Goal: Task Accomplishment & Management: Use online tool/utility

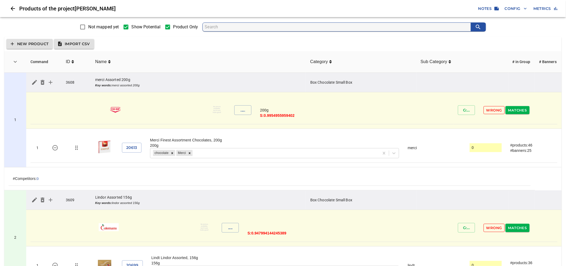
click at [87, 44] on span "Import CSV" at bounding box center [74, 44] width 32 height 7
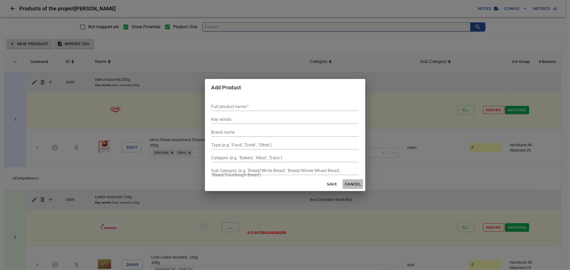
click at [353, 186] on span "Cancel" at bounding box center [353, 184] width 16 height 7
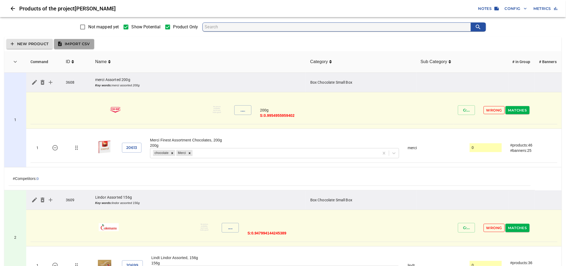
click at [67, 41] on span "Import CSV" at bounding box center [74, 44] width 32 height 7
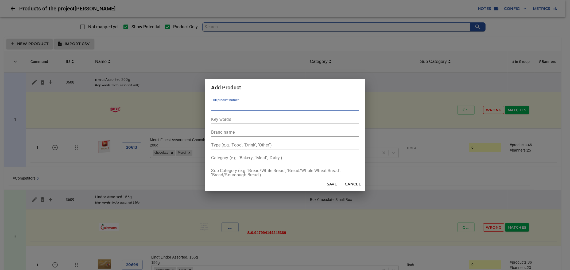
click at [354, 184] on span "Cancel" at bounding box center [353, 184] width 16 height 7
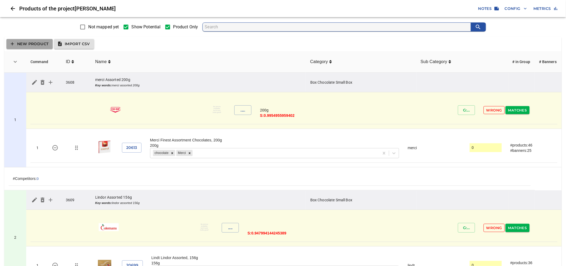
click at [43, 43] on span "New Product" at bounding box center [30, 44] width 38 height 7
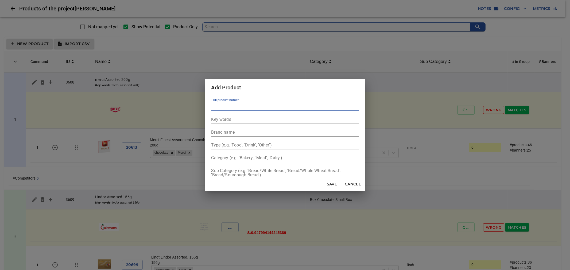
click at [358, 186] on span "Cancel" at bounding box center [353, 184] width 16 height 7
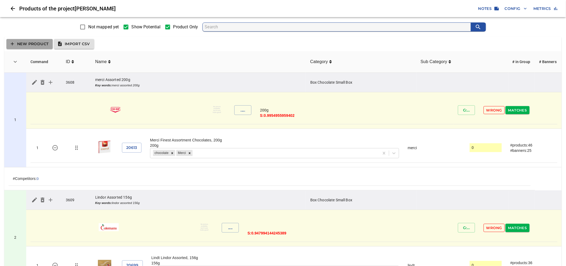
click at [42, 46] on span "New Product" at bounding box center [30, 44] width 38 height 7
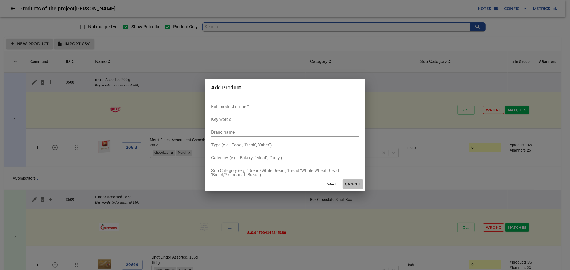
click at [354, 183] on span "Cancel" at bounding box center [353, 184] width 16 height 7
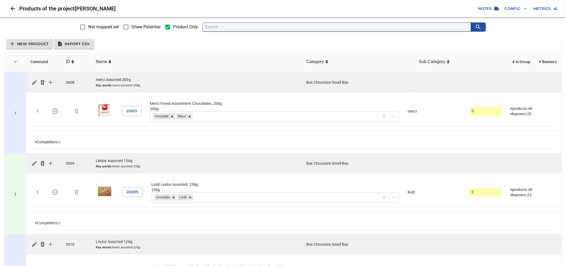
click at [86, 45] on span "Import CSV" at bounding box center [74, 44] width 32 height 7
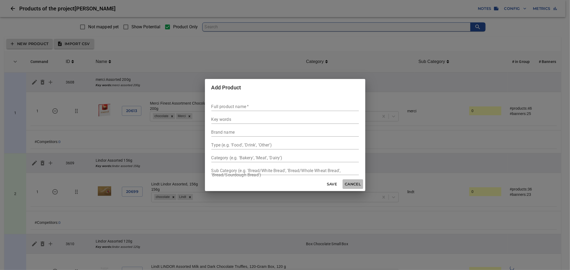
click at [352, 185] on span "Cancel" at bounding box center [353, 184] width 16 height 7
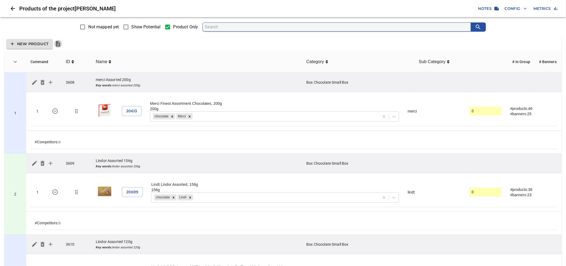
click at [60, 44] on icon "button" at bounding box center [58, 43] width 4 height 5
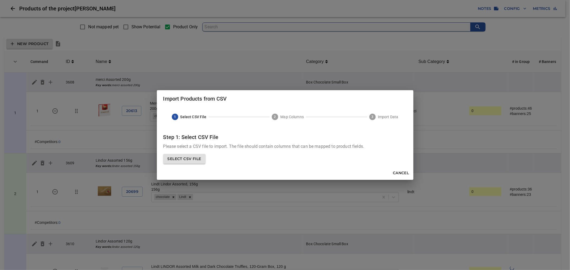
click at [400, 169] on button "Cancel" at bounding box center [401, 173] width 20 height 10
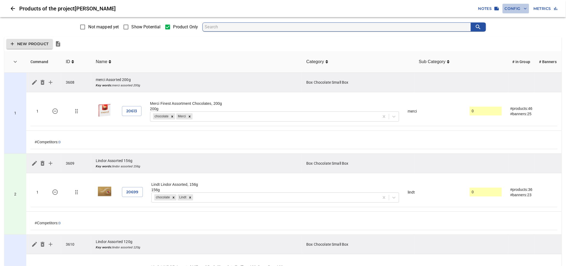
click at [513, 4] on button "Config" at bounding box center [515, 9] width 26 height 10
click at [83, 45] on span "Import CSV" at bounding box center [74, 44] width 32 height 7
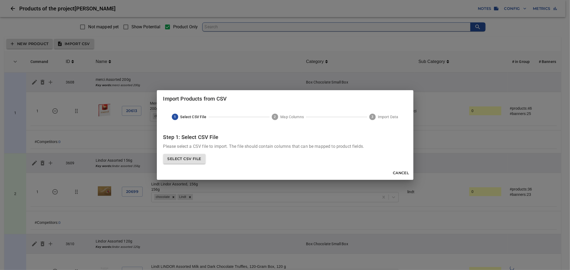
click at [191, 158] on span "Select CSV File" at bounding box center [185, 159] width 34 height 7
click at [0, 0] on input "Select CSV File" at bounding box center [0, 0] width 0 height 0
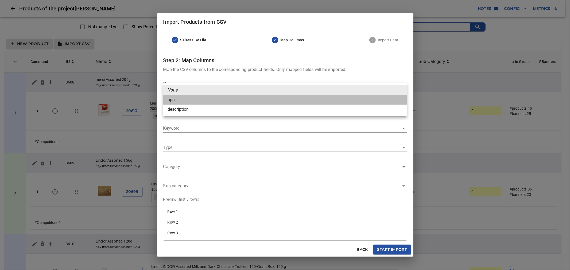
click at [383, 102] on li "upc" at bounding box center [285, 100] width 244 height 10
type input "upc"
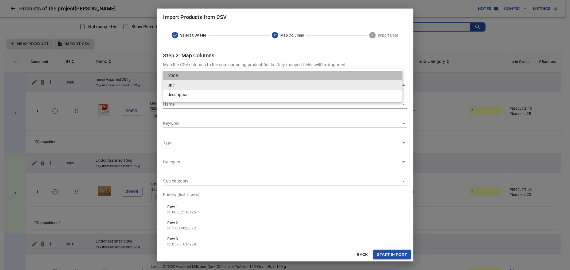
click at [258, 75] on li "None" at bounding box center [282, 76] width 239 height 10
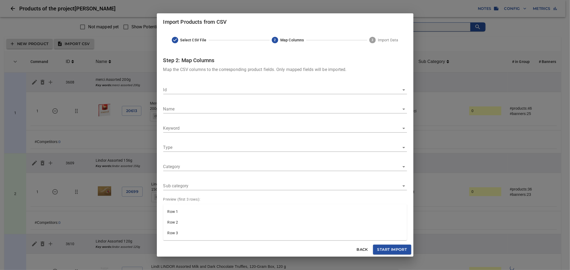
click at [267, 104] on div "Name ​" at bounding box center [285, 107] width 244 height 13
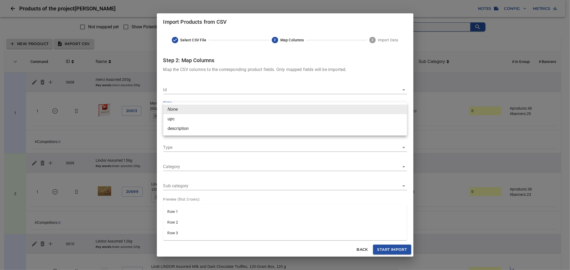
click at [265, 129] on li "description" at bounding box center [285, 129] width 244 height 10
type input "description"
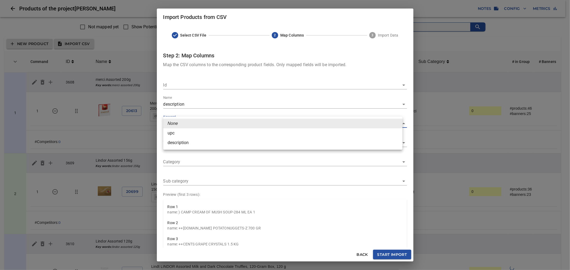
click at [283, 114] on div at bounding box center [285, 135] width 570 height 270
click at [241, 115] on div at bounding box center [285, 135] width 570 height 270
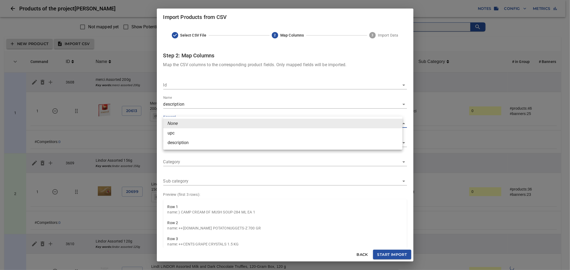
click at [218, 133] on li "upc" at bounding box center [282, 134] width 239 height 10
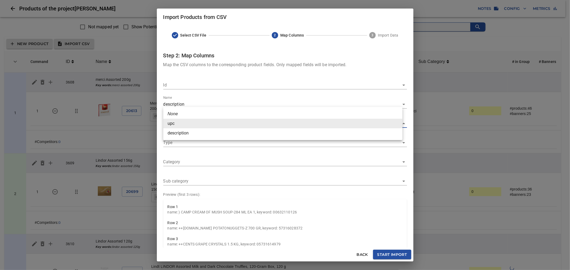
click at [219, 134] on li "description" at bounding box center [282, 134] width 239 height 10
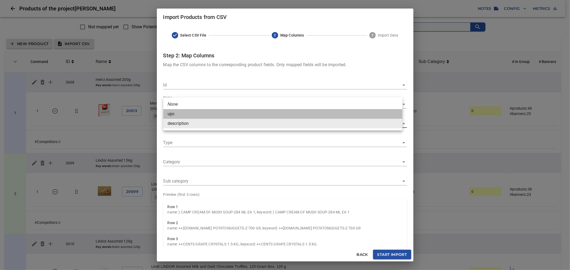
click at [242, 116] on li "upc" at bounding box center [282, 114] width 239 height 10
type input "upc"
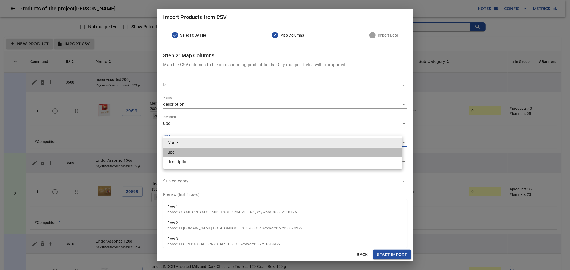
click at [243, 152] on li "upc" at bounding box center [282, 153] width 239 height 10
type input "upc"
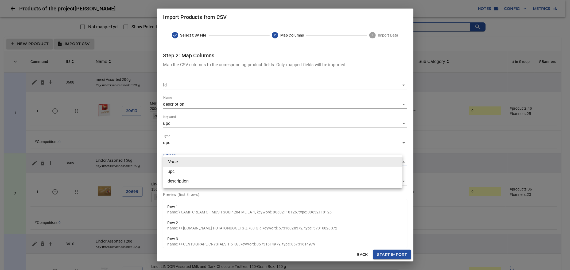
click at [233, 171] on li "upc" at bounding box center [282, 172] width 239 height 10
type input "upc"
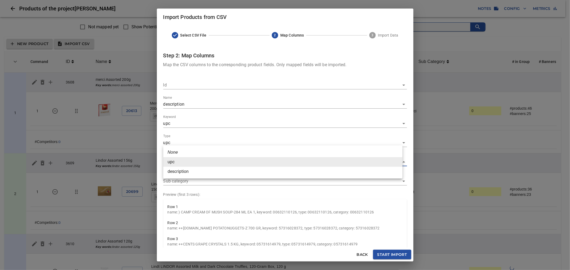
click at [253, 147] on ul "None upc description" at bounding box center [282, 162] width 239 height 33
click at [223, 184] on div at bounding box center [285, 135] width 570 height 270
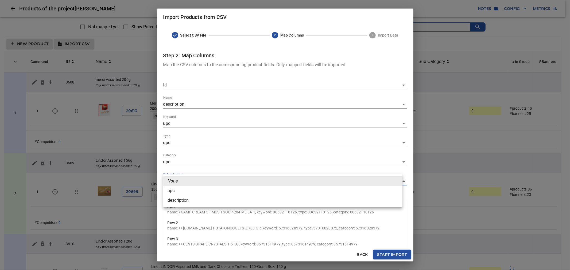
click at [225, 182] on li "None" at bounding box center [282, 182] width 239 height 10
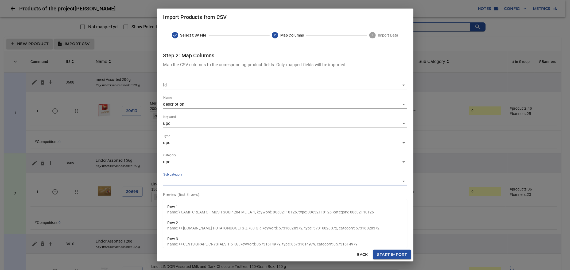
click at [356, 254] on span "Back" at bounding box center [362, 255] width 13 height 7
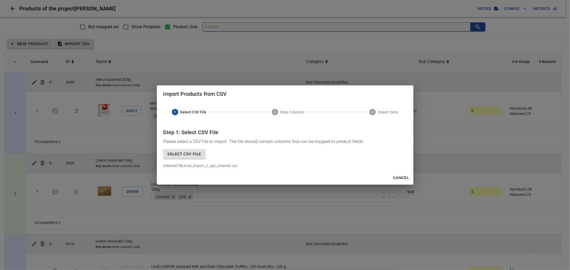
click at [187, 152] on span "Select CSV File" at bounding box center [185, 154] width 34 height 7
click at [0, 0] on input "Select CSV File" at bounding box center [0, 0] width 0 height 0
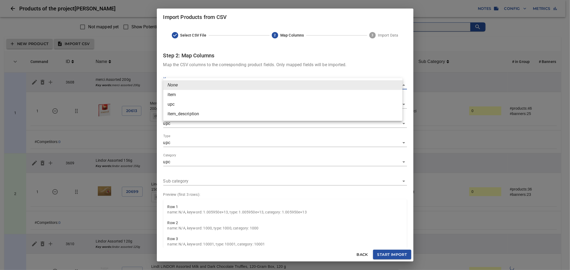
click at [240, 67] on div at bounding box center [285, 135] width 570 height 270
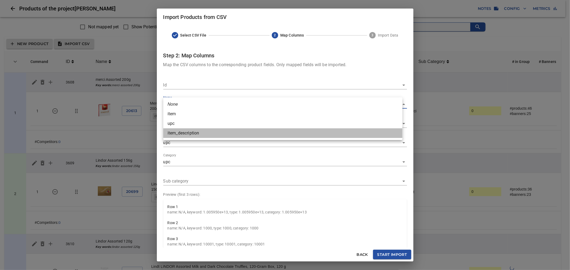
click at [212, 132] on li "item_description" at bounding box center [282, 134] width 239 height 10
type input "item_description"
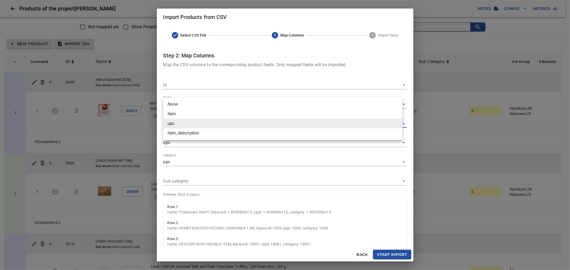
click at [208, 104] on li "None" at bounding box center [282, 105] width 239 height 10
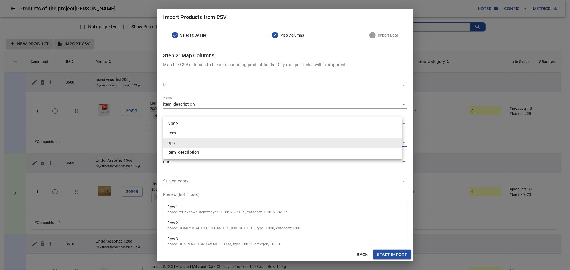
click at [205, 124] on li "None" at bounding box center [282, 124] width 239 height 10
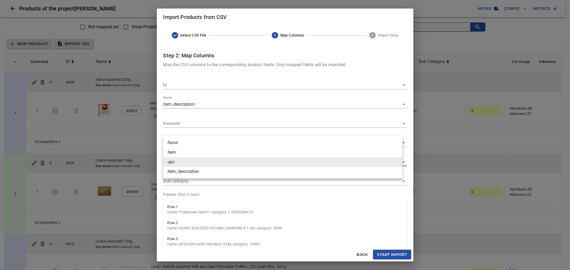
click at [205, 143] on li "None" at bounding box center [282, 143] width 239 height 10
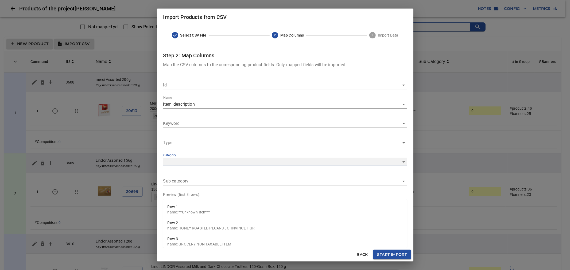
scroll to position [6, 0]
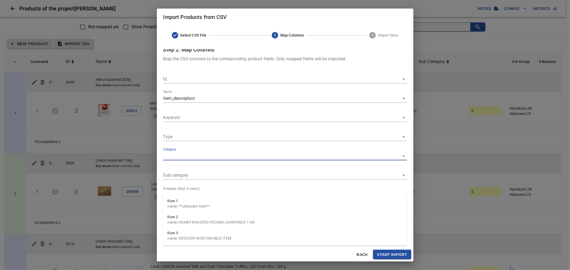
click at [359, 258] on span "Back" at bounding box center [362, 255] width 13 height 7
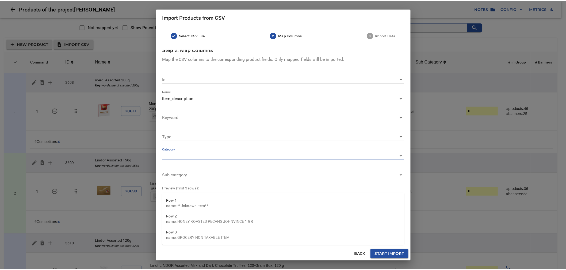
scroll to position [0, 0]
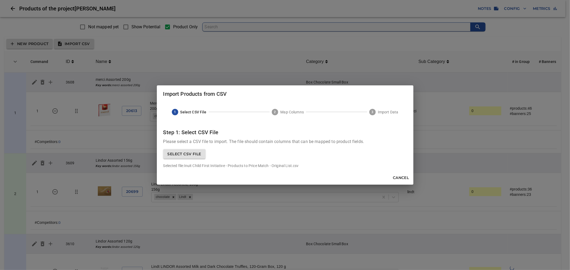
click at [400, 177] on span "Cancel" at bounding box center [401, 178] width 16 height 7
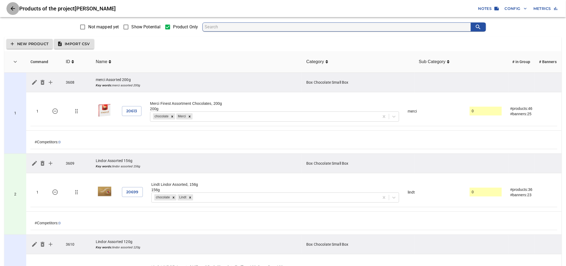
click at [13, 8] on icon "Close" at bounding box center [13, 8] width 4 height 4
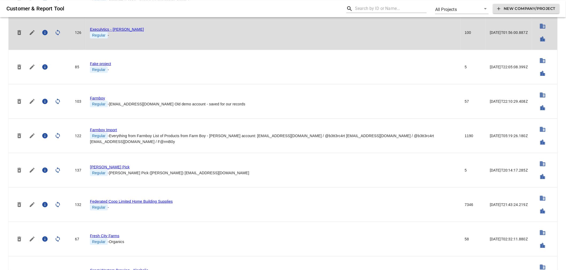
scroll to position [445, 0]
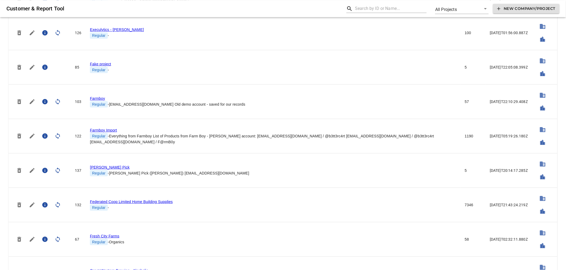
click at [394, 9] on input "text" at bounding box center [391, 8] width 72 height 9
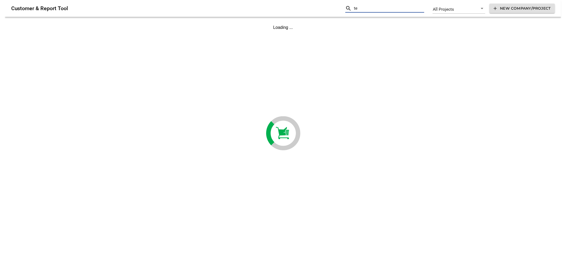
scroll to position [0, 0]
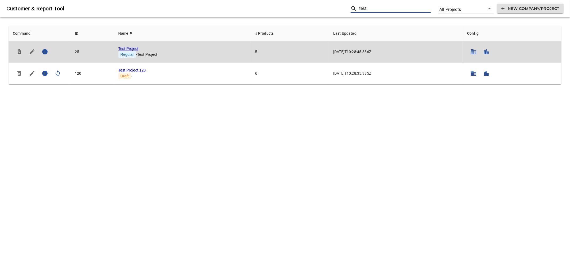
type input "test"
click at [128, 48] on link "Test Project" at bounding box center [128, 49] width 20 height 4
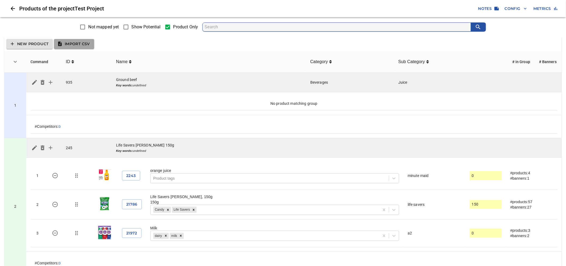
click at [77, 40] on button "Import CSV" at bounding box center [74, 44] width 40 height 10
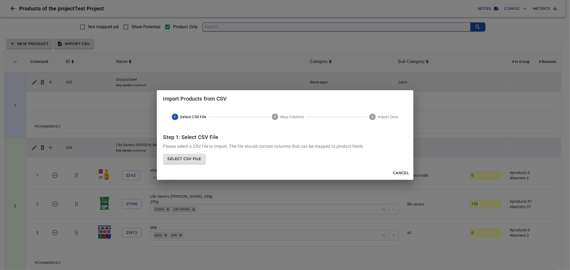
click at [342, 200] on div "Import Products from CSV 1 Select CSV File 2 Map Columns 3 Import Data Step 1: …" at bounding box center [285, 135] width 570 height 270
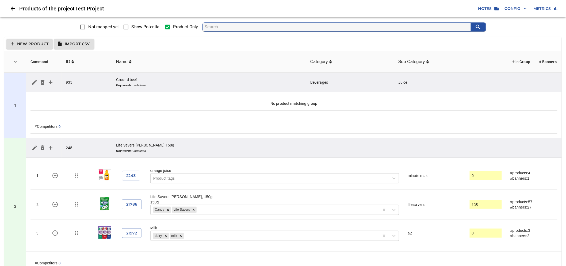
click at [86, 42] on span "Import CSV" at bounding box center [74, 44] width 32 height 7
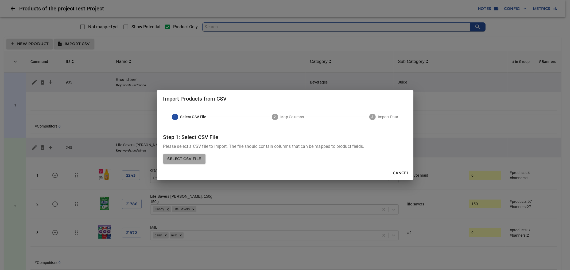
click at [192, 162] on span "Select CSV File" at bounding box center [185, 159] width 34 height 7
click at [0, 0] on input "Select CSV File" at bounding box center [0, 0] width 0 height 0
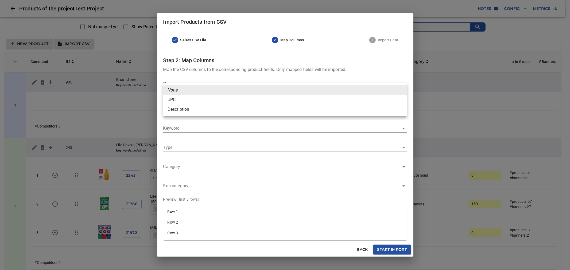
click at [197, 90] on body "tspan { white-space: pre; } Products of the project Test Project Notes Config M…" at bounding box center [285, 246] width 570 height 492
click at [246, 78] on div at bounding box center [285, 135] width 570 height 270
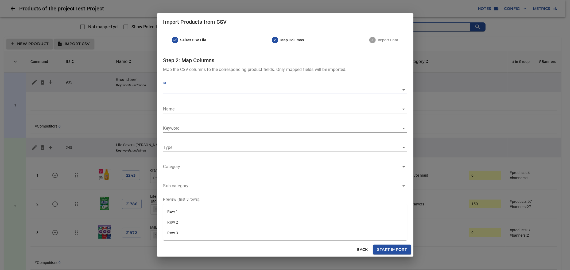
click at [246, 78] on div "Id ​ Name ​ Keyword ​ Type ​ Category ​ Sub category ​" at bounding box center [285, 134] width 244 height 115
click at [357, 249] on span "Back" at bounding box center [362, 250] width 13 height 7
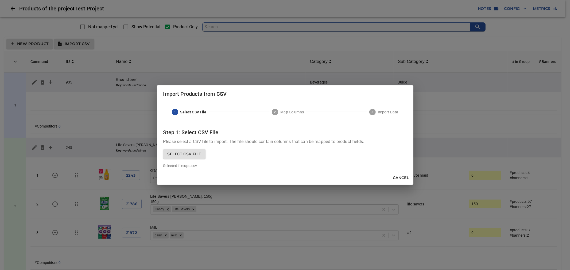
click at [190, 153] on span "Select CSV File" at bounding box center [185, 154] width 34 height 7
click at [0, 0] on input "Select CSV File" at bounding box center [0, 0] width 0 height 0
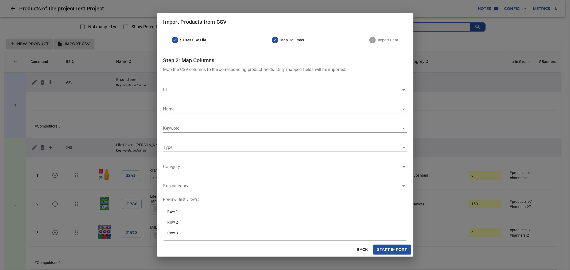
click at [240, 111] on body "tspan { white-space: pre; } Products of the project Test Project Notes Config M…" at bounding box center [285, 246] width 570 height 492
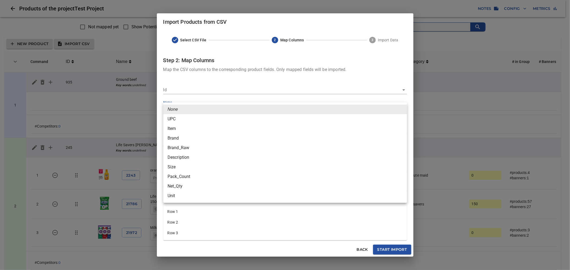
click at [312, 64] on div at bounding box center [285, 135] width 570 height 270
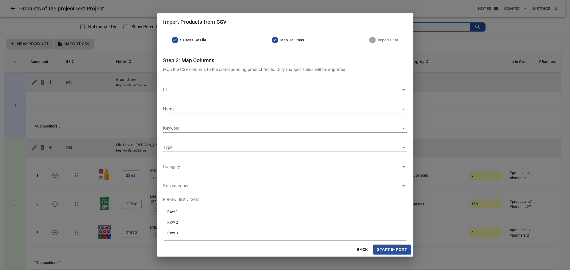
click at [456, 53] on div "Import Products from CSV Select CSV File 2 Map Columns 3 Import Data Step 2: Ma…" at bounding box center [285, 135] width 570 height 270
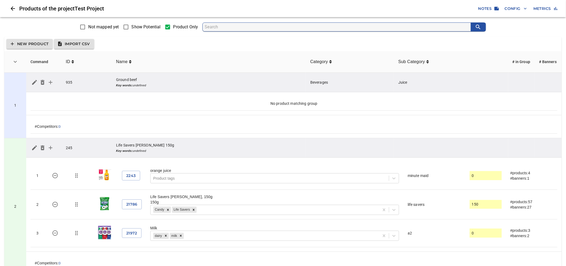
click at [90, 45] on span "Import CSV" at bounding box center [74, 44] width 32 height 7
